Goal: Task Accomplishment & Management: Use online tool/utility

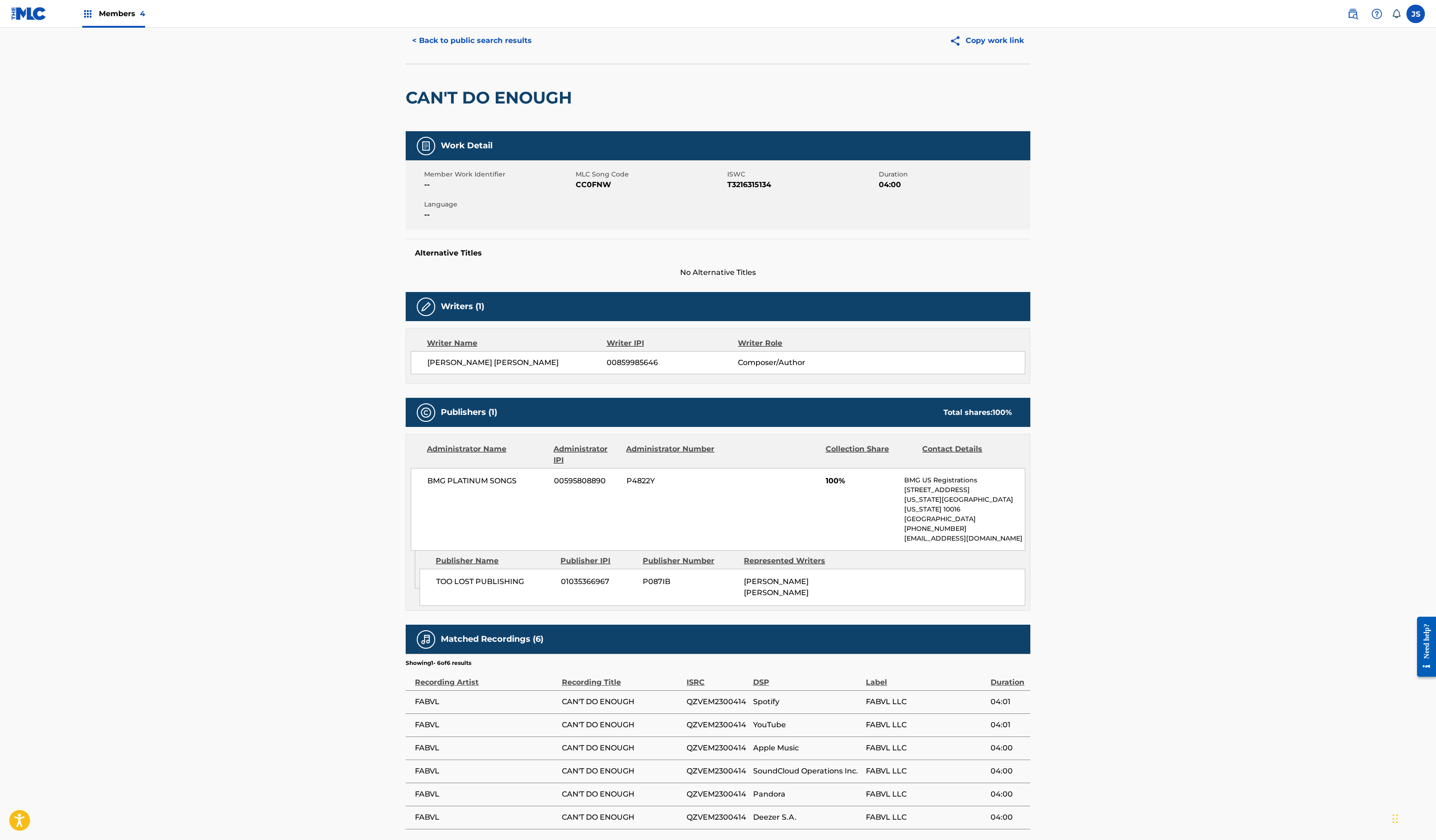
scroll to position [37, 0]
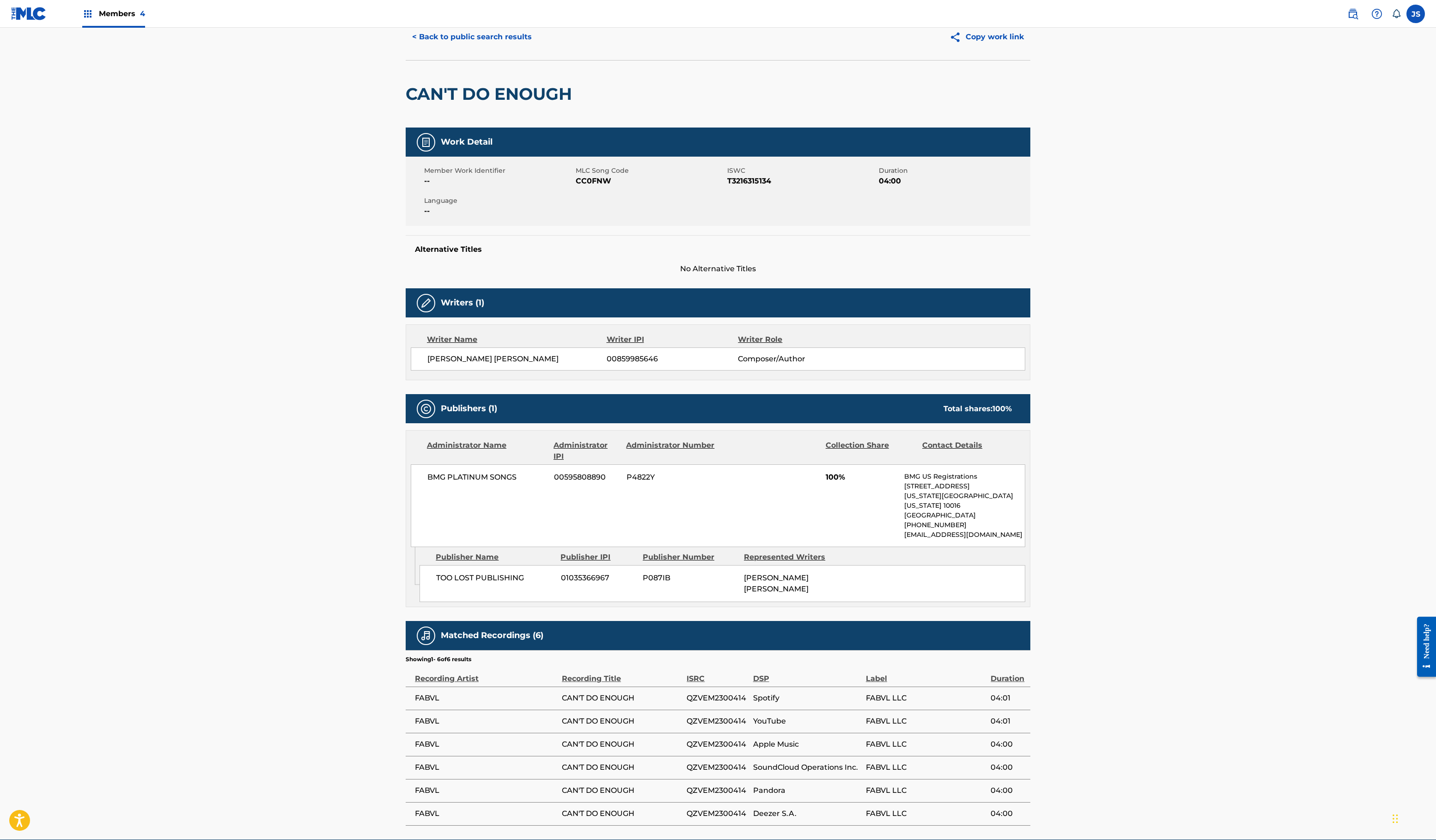
click at [405, 48] on button "< Back to public search results" at bounding box center [471, 37] width 133 height 24
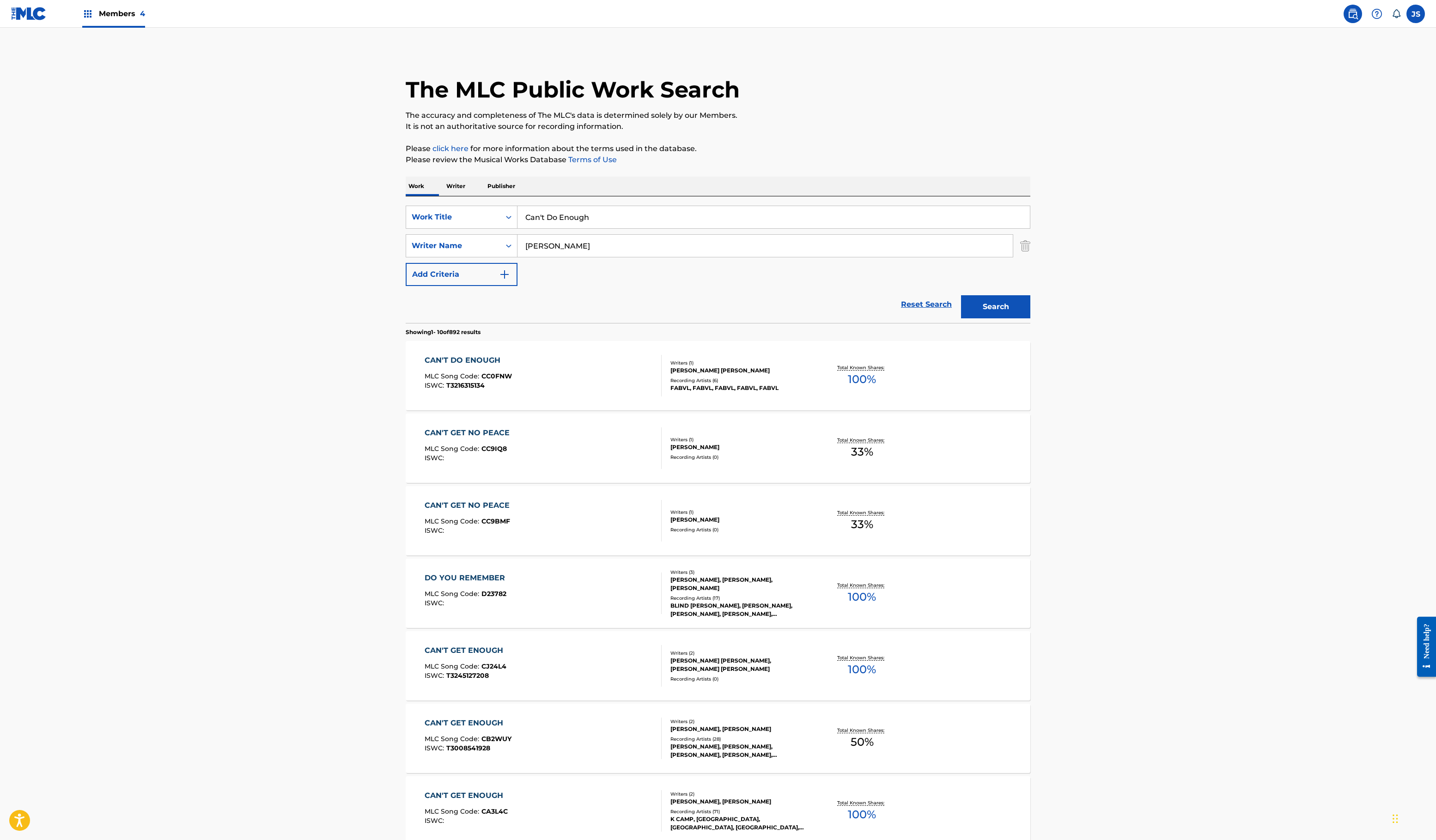
click at [44, 21] on img at bounding box center [28, 14] width 35 height 14
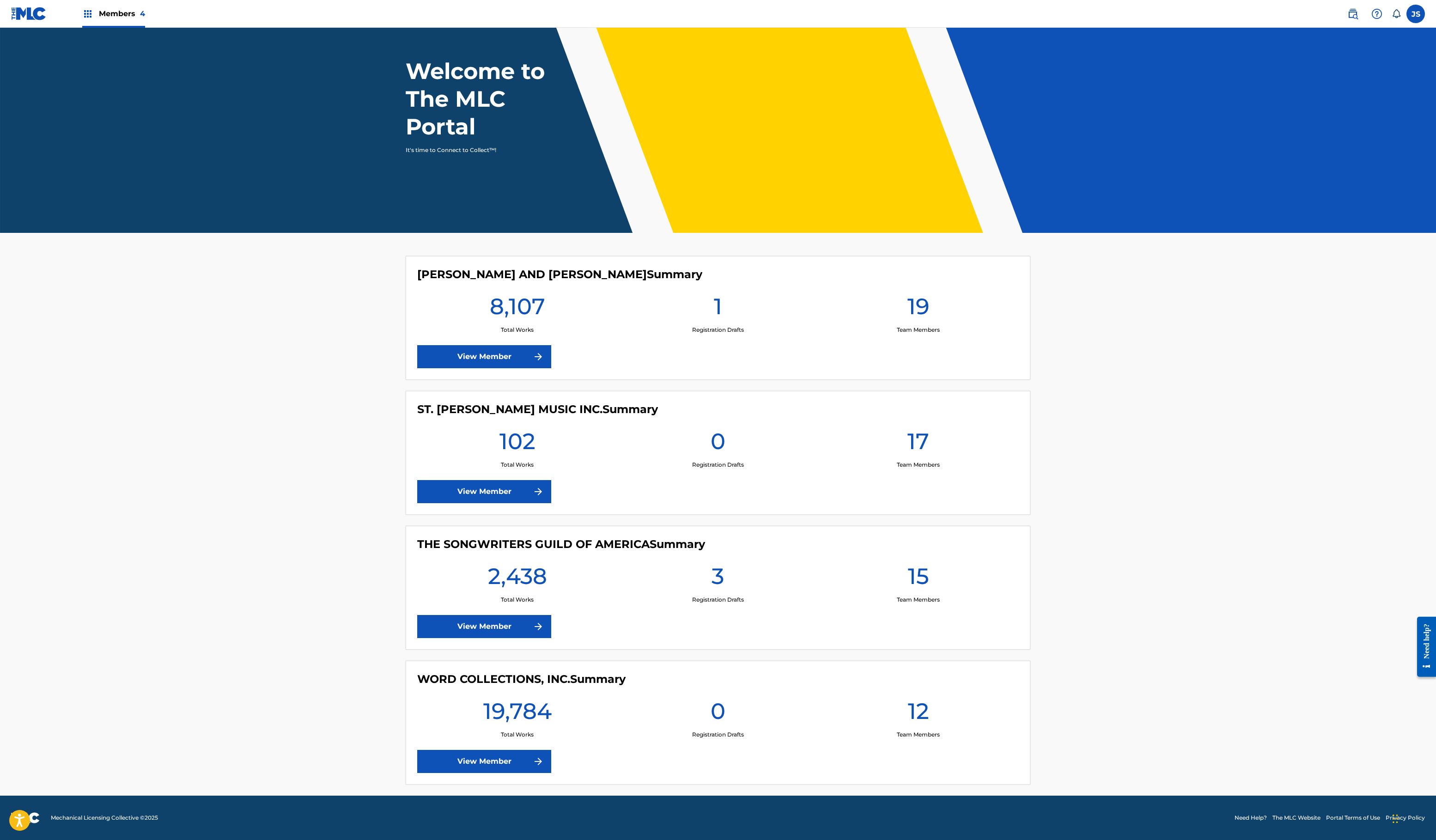
scroll to position [499, 0]
click at [417, 750] on link "View Member" at bounding box center [484, 761] width 133 height 24
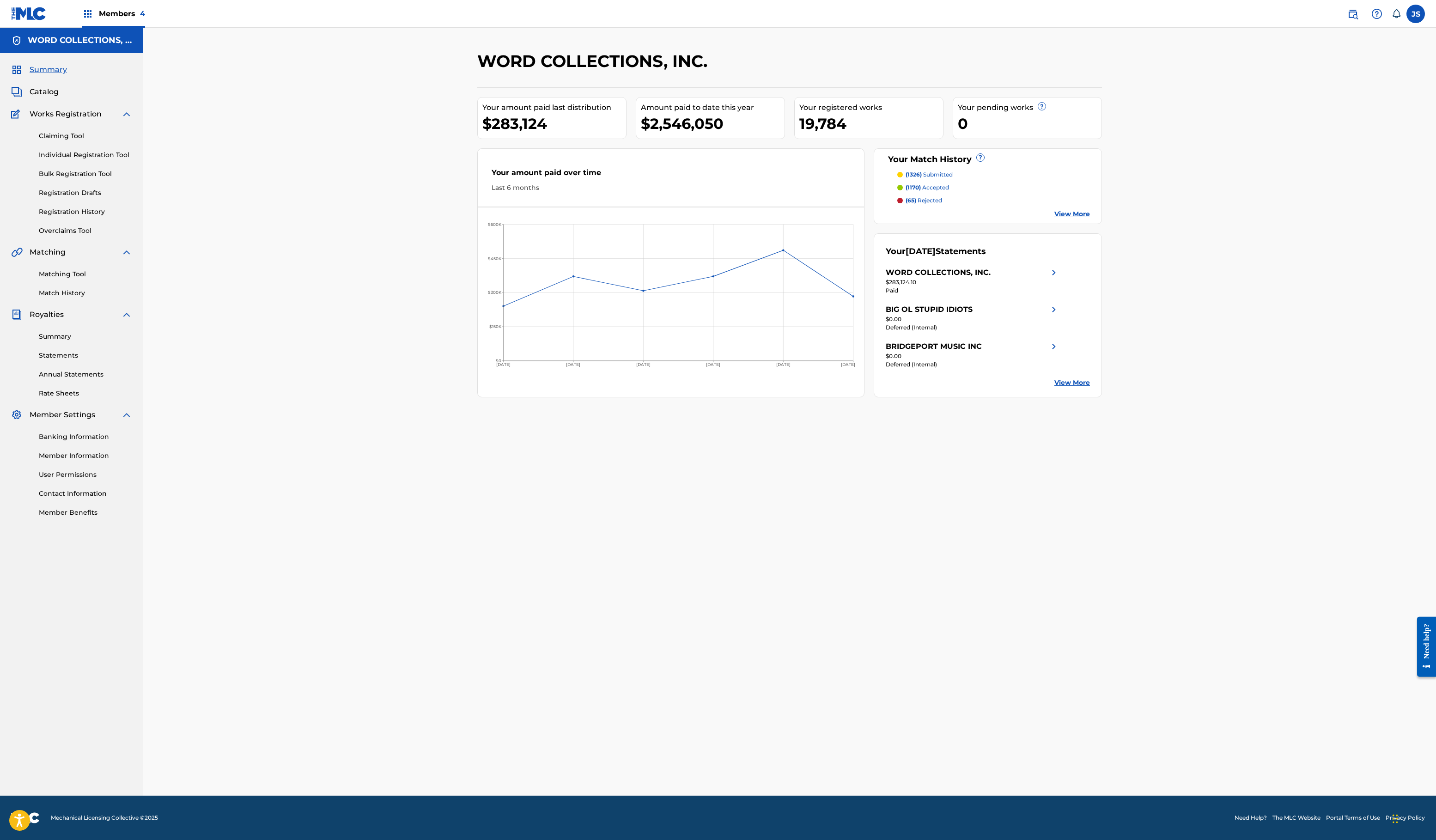
click at [86, 279] on link "Matching Tool" at bounding box center [85, 274] width 93 height 10
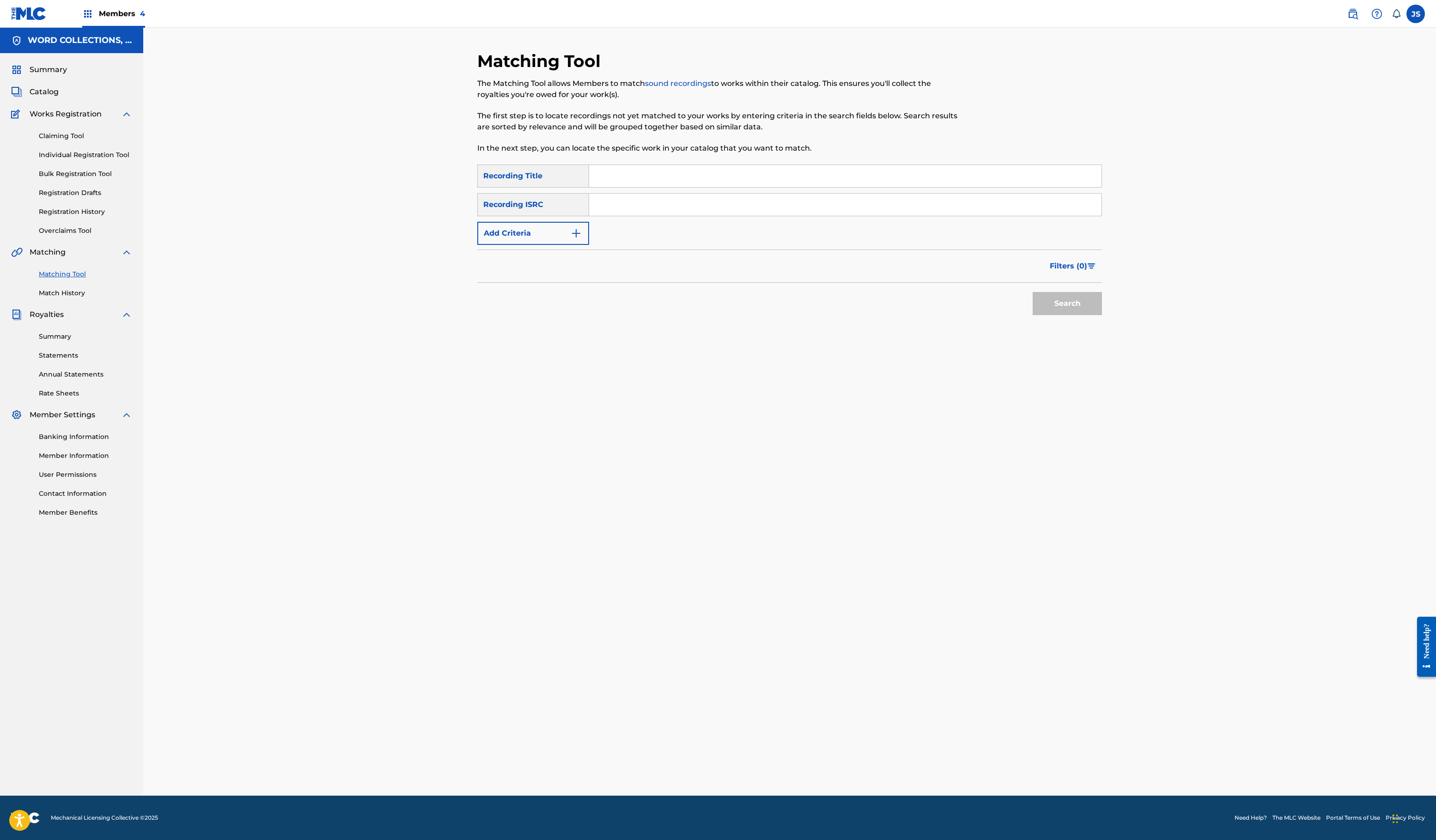
click at [477, 244] on button "Add Criteria" at bounding box center [533, 234] width 112 height 24
click at [478, 242] on div "Writer" at bounding box center [525, 234] width 94 height 18
click at [478, 268] on div "Recording Artist" at bounding box center [533, 256] width 111 height 24
click at [589, 244] on input "Search Form" at bounding box center [836, 233] width 495 height 23
type input "fabvl"
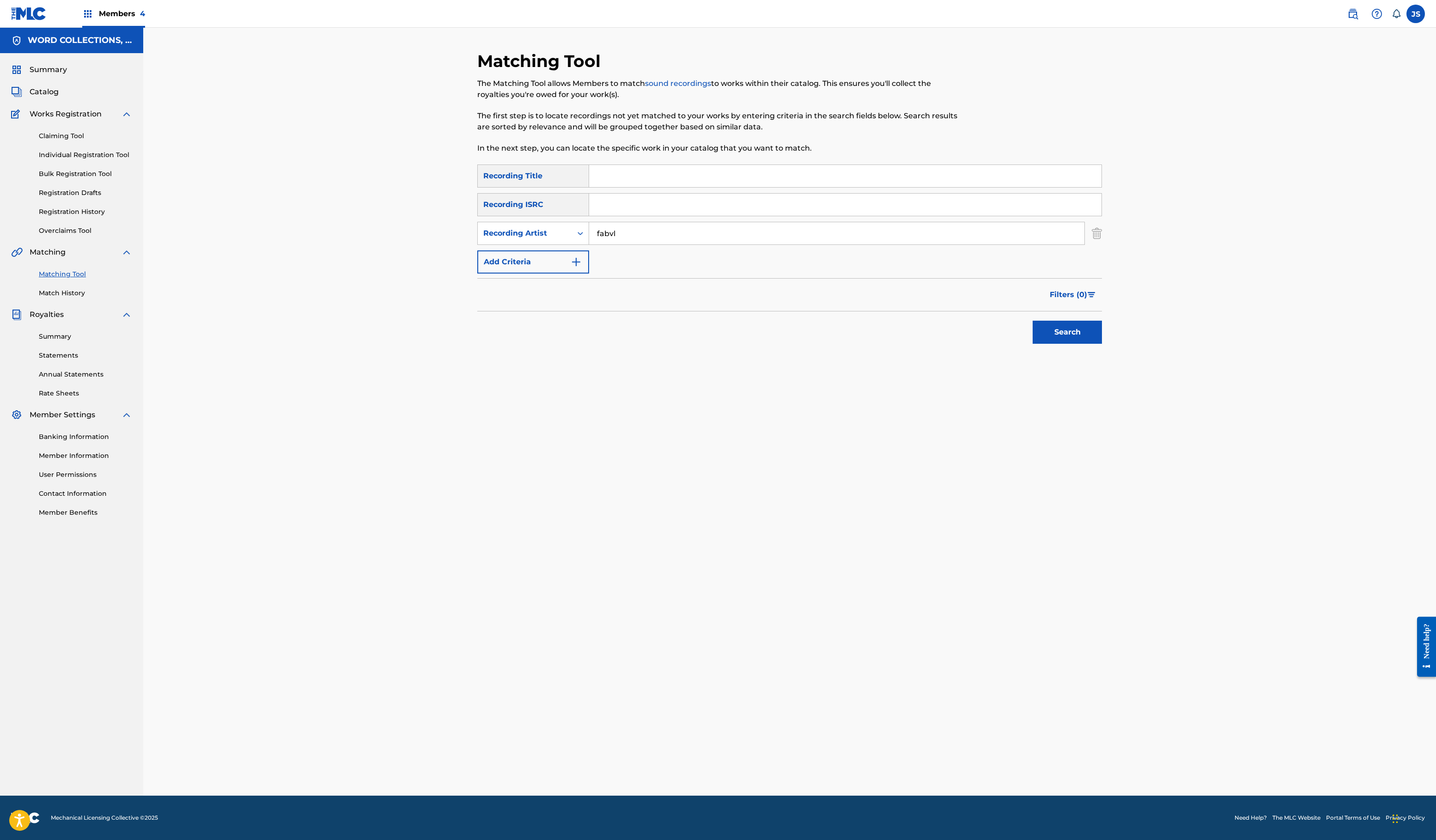
click at [618, 187] on input "Search Form" at bounding box center [845, 176] width 512 height 23
type input "afterworld"
click at [1101, 343] on button "Search" at bounding box center [1067, 333] width 70 height 24
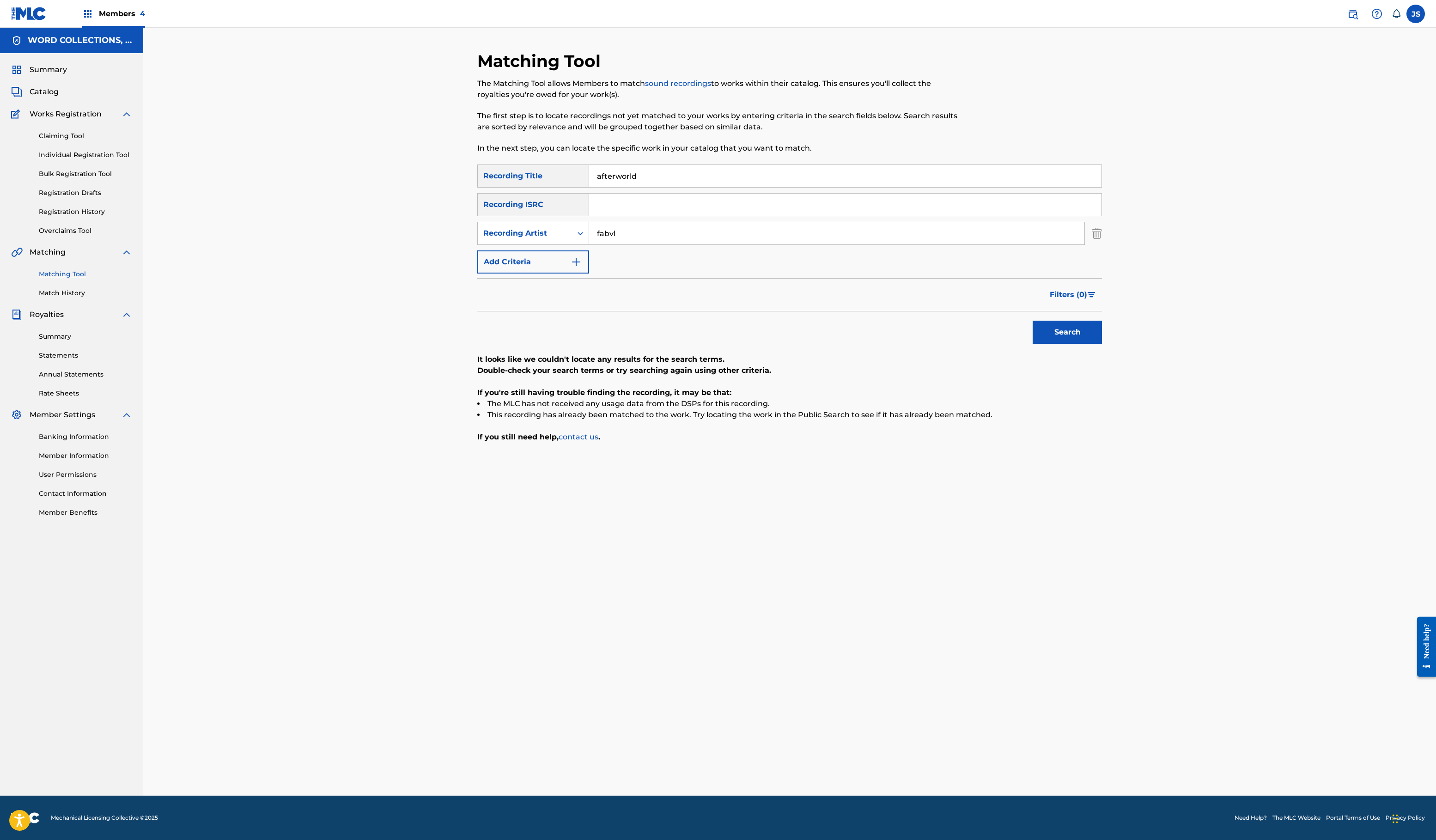
click at [603, 187] on input "afterworld" at bounding box center [845, 176] width 512 height 23
click at [1101, 343] on button "Search" at bounding box center [1067, 333] width 70 height 24
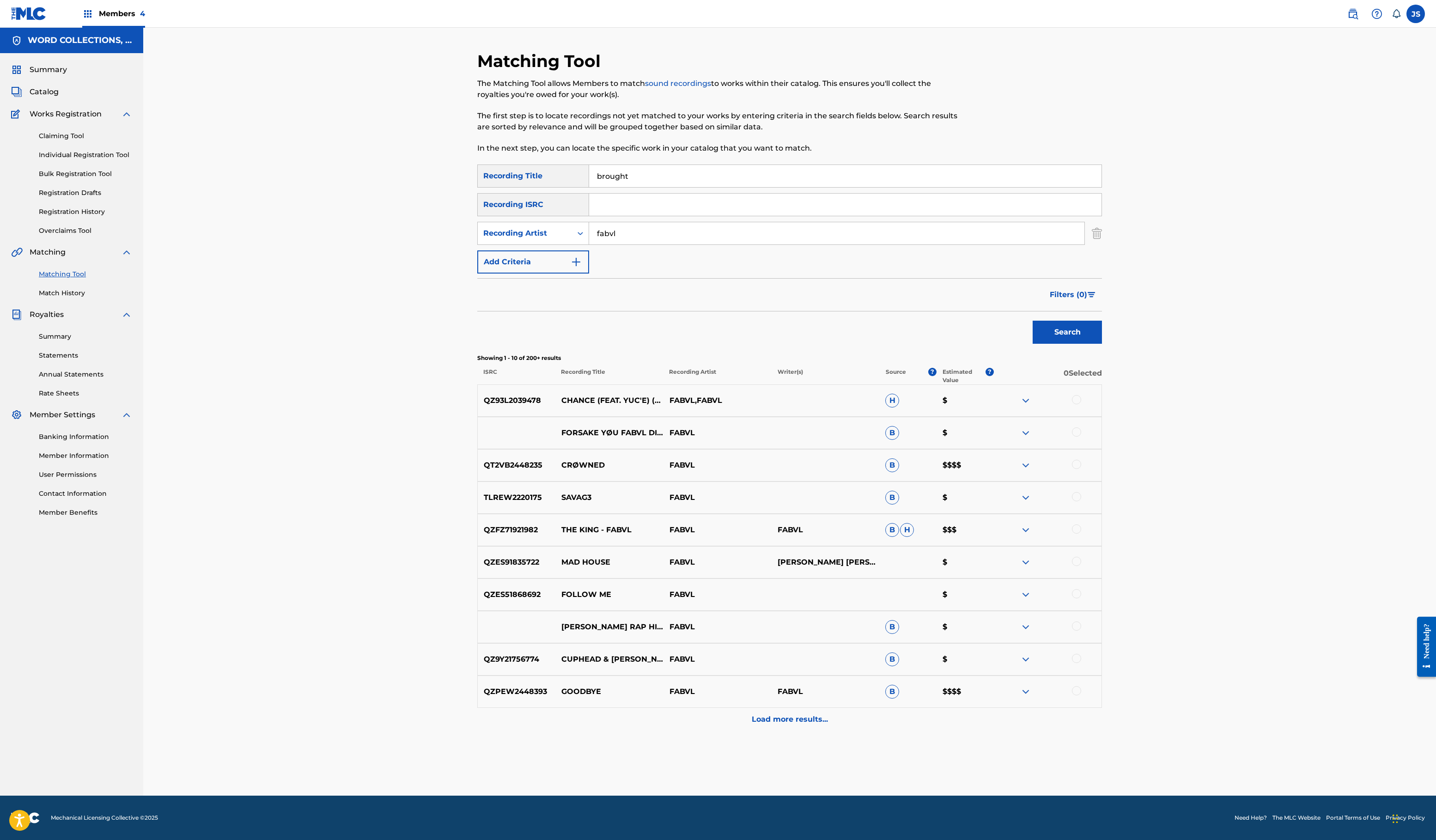
type input "brought"
click at [1101, 343] on button "Search" at bounding box center [1067, 333] width 70 height 24
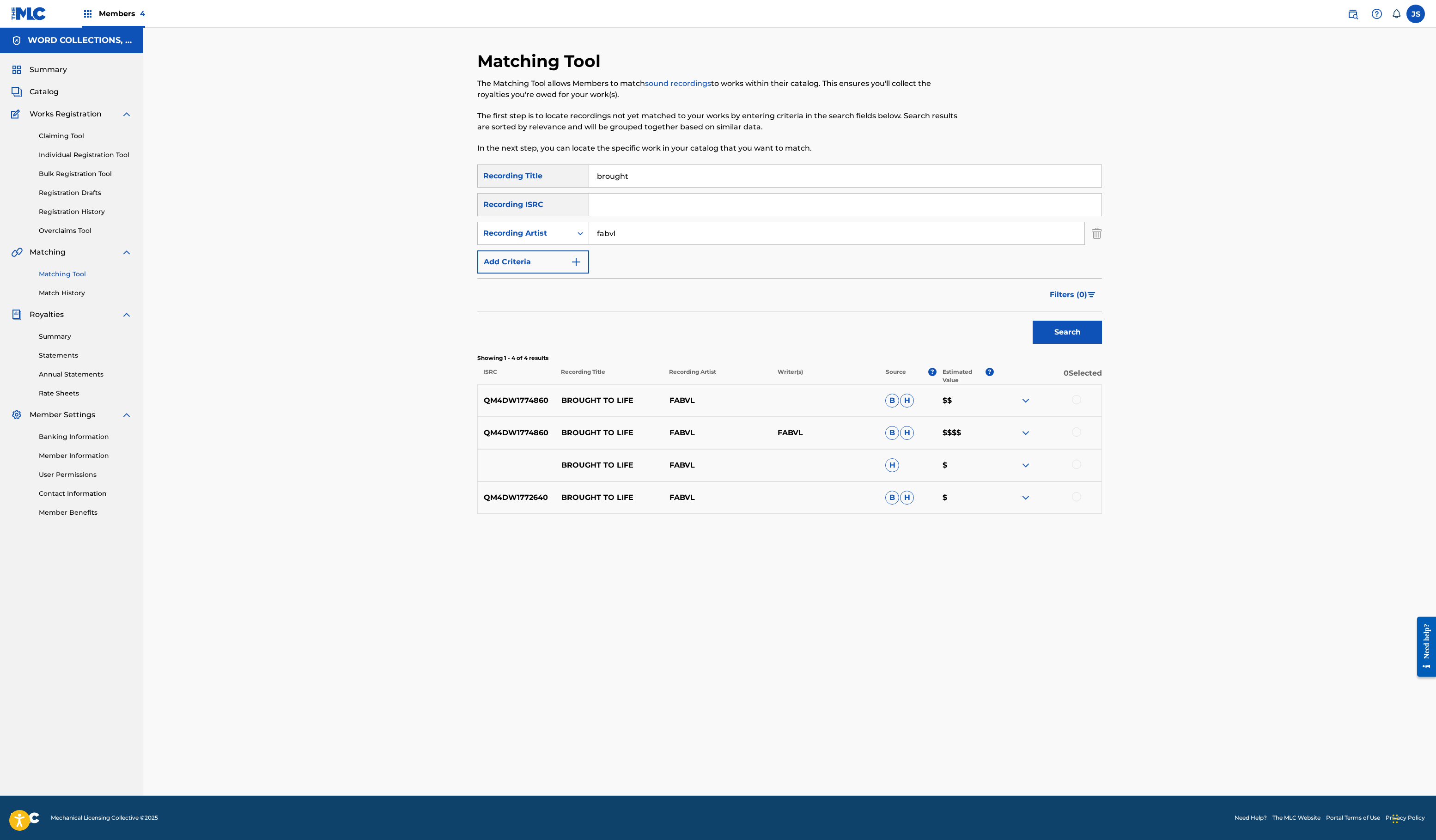
click at [110, 298] on link "Match History" at bounding box center [85, 293] width 93 height 10
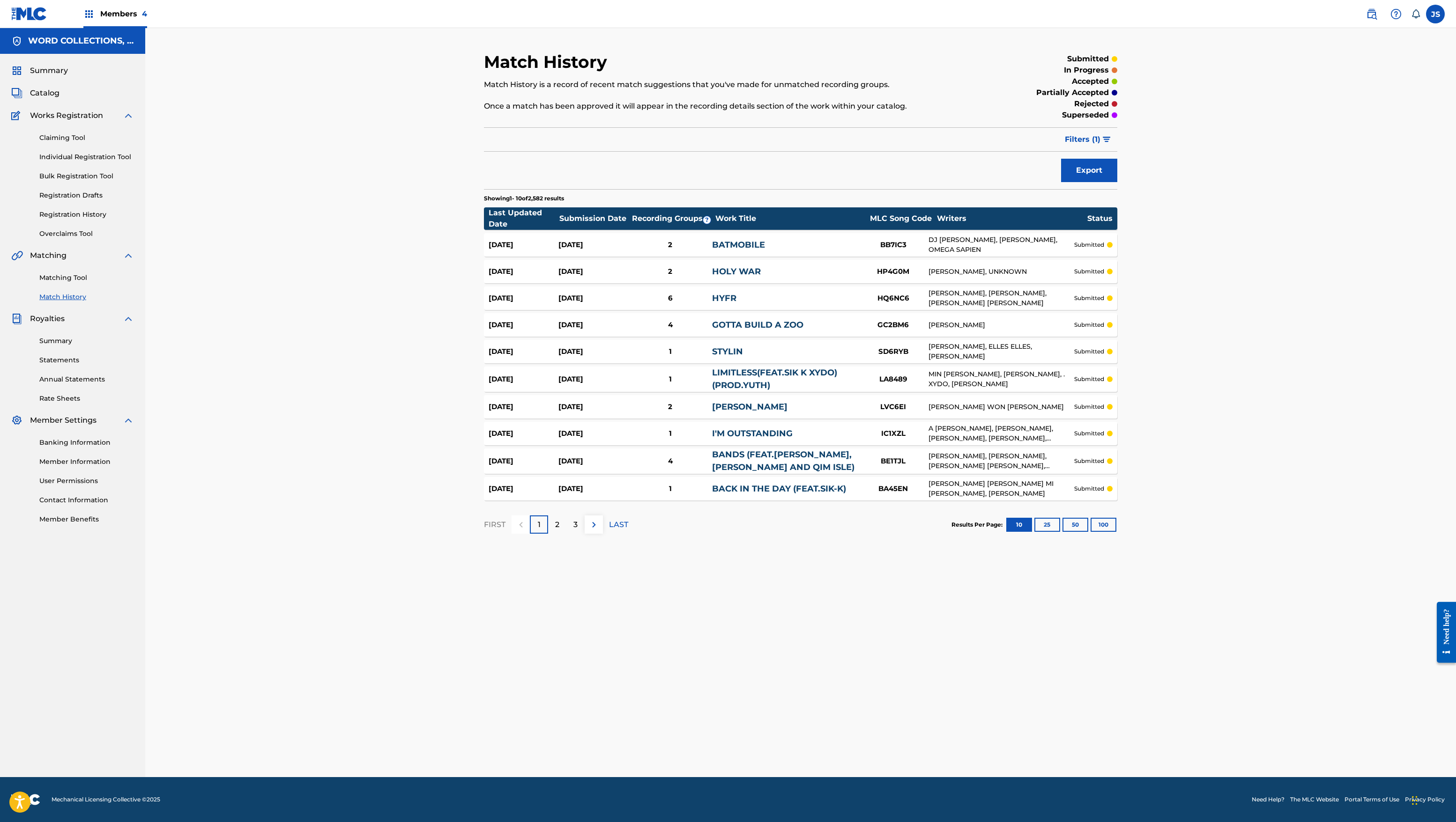
scroll to position [154, 0]
click at [1116, 532] on button "100" at bounding box center [1104, 524] width 26 height 14
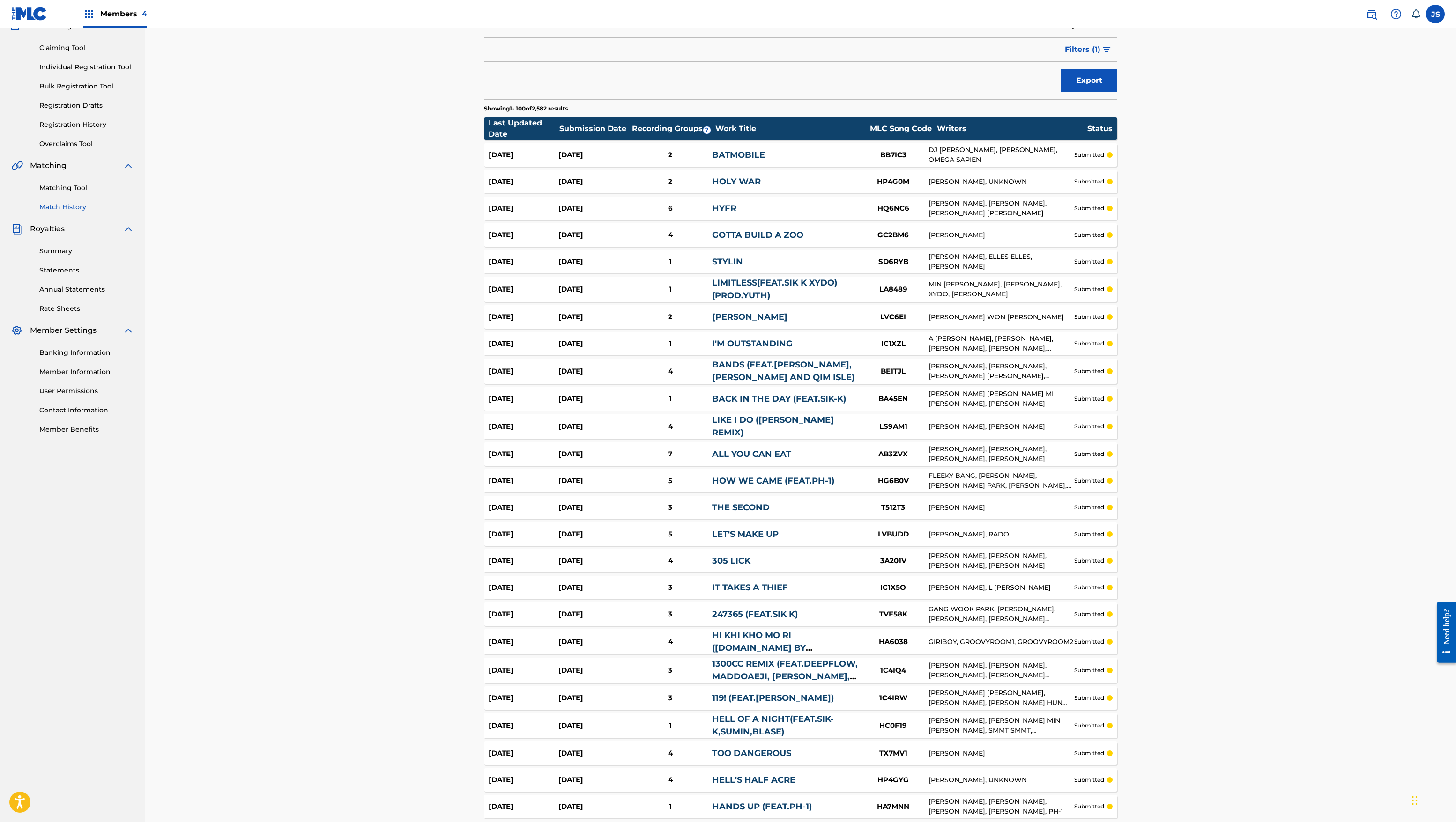
scroll to position [93, 0]
